Goal: Information Seeking & Learning: Learn about a topic

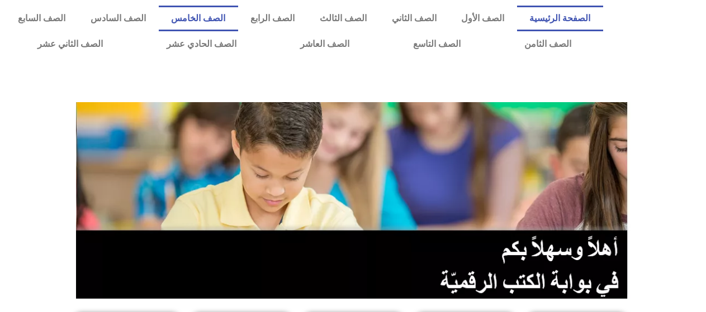
click at [222, 17] on link "الصف الخامس" at bounding box center [198, 19] width 79 height 26
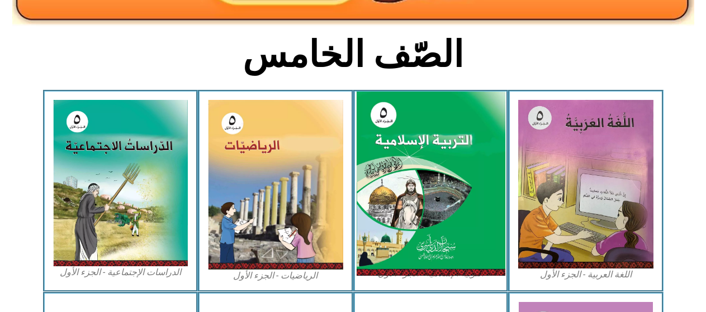
scroll to position [279, 0]
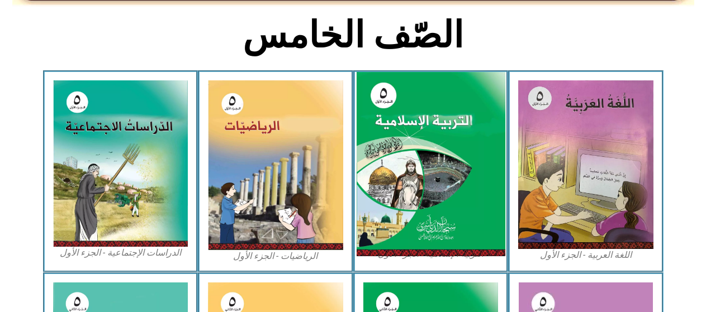
drag, startPoint x: 449, startPoint y: 168, endPoint x: 459, endPoint y: 154, distance: 16.8
click at [459, 154] on img at bounding box center [430, 164] width 149 height 185
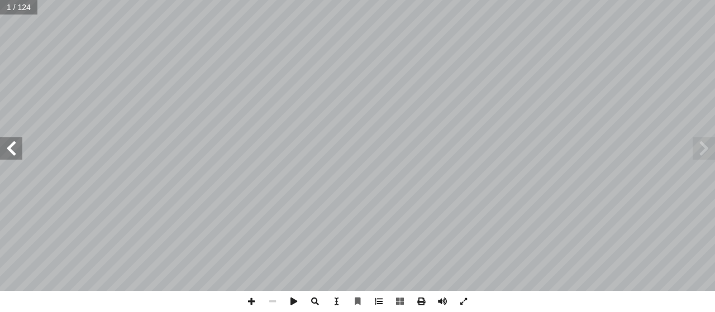
click at [17, 143] on span at bounding box center [11, 148] width 22 height 22
click at [16, 144] on span at bounding box center [11, 148] width 22 height 22
drag, startPoint x: 16, startPoint y: 144, endPoint x: 17, endPoint y: 139, distance: 5.7
click at [16, 141] on span at bounding box center [11, 148] width 22 height 22
click at [10, 146] on span at bounding box center [11, 148] width 22 height 22
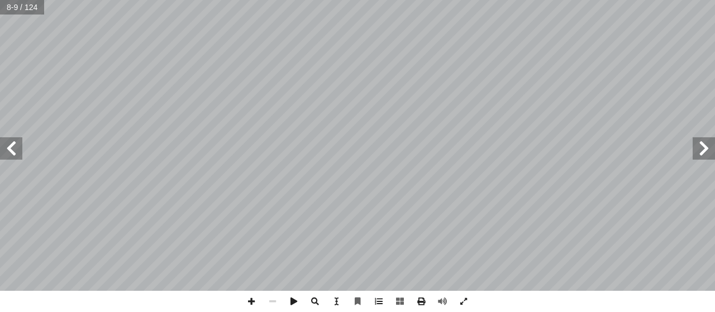
click at [0, 139] on span at bounding box center [11, 148] width 22 height 22
click at [0, 150] on span at bounding box center [11, 148] width 22 height 22
click at [7, 146] on span at bounding box center [11, 148] width 22 height 22
click at [254, 298] on span at bounding box center [251, 301] width 21 height 21
click at [251, 303] on span at bounding box center [251, 301] width 21 height 21
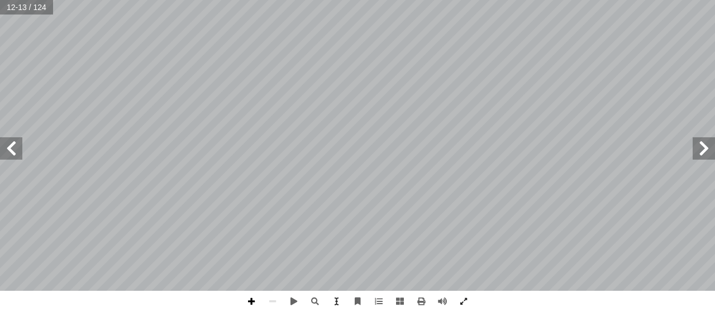
click at [249, 298] on span at bounding box center [251, 301] width 21 height 21
click at [251, 297] on span at bounding box center [251, 301] width 21 height 21
click at [150, 307] on div "٨ التــقــــويــــــم تي: أ ا يما ي لصحيحة ف � جابة إ ل� � ئرة حول رمز � ضع د أ…" at bounding box center [357, 156] width 715 height 312
click at [13, 145] on span at bounding box center [11, 148] width 22 height 22
click at [270, 300] on span at bounding box center [272, 301] width 21 height 21
